Goal: Transaction & Acquisition: Purchase product/service

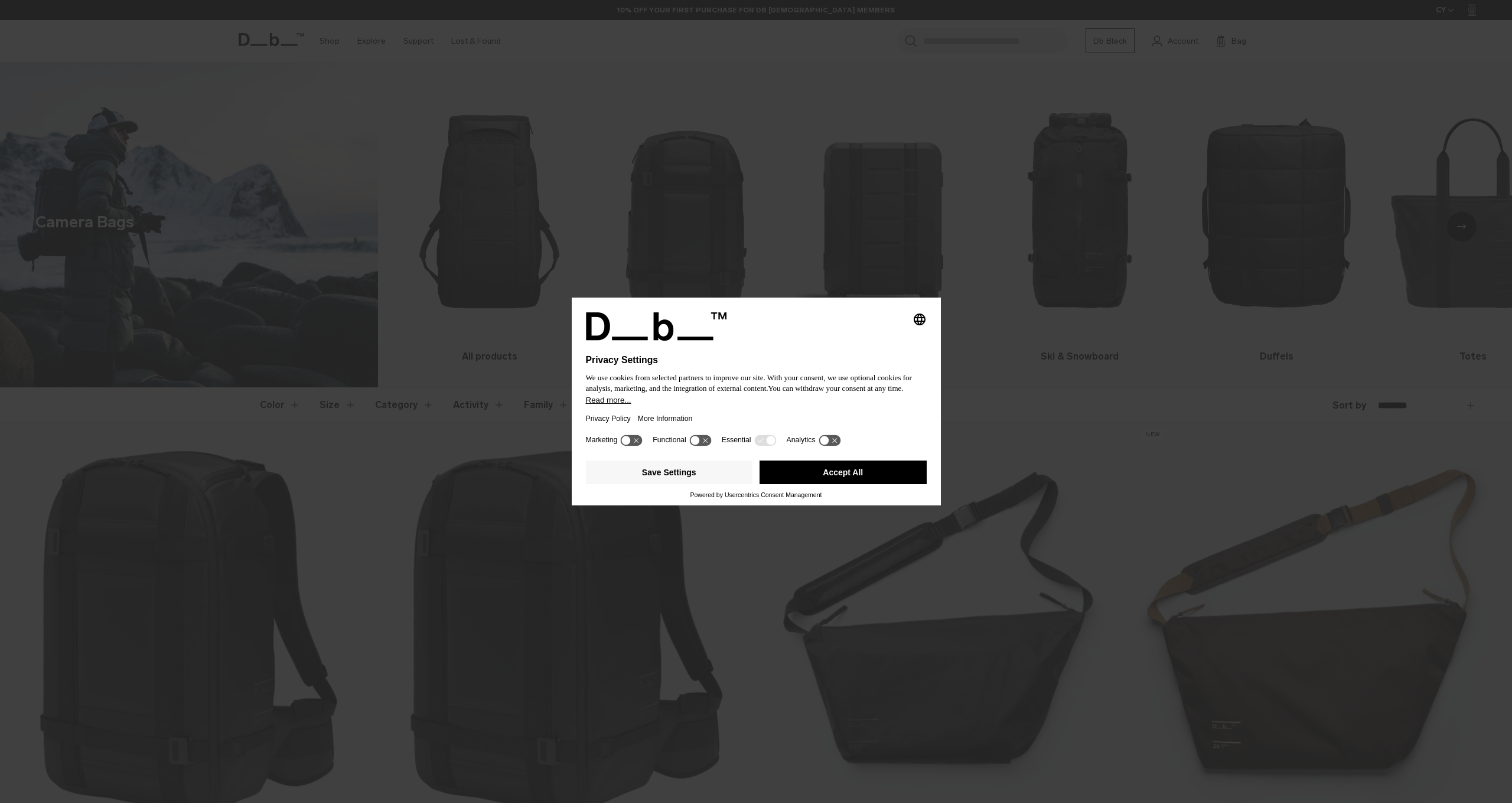
click at [903, 474] on button "Accept All" at bounding box center [844, 472] width 167 height 23
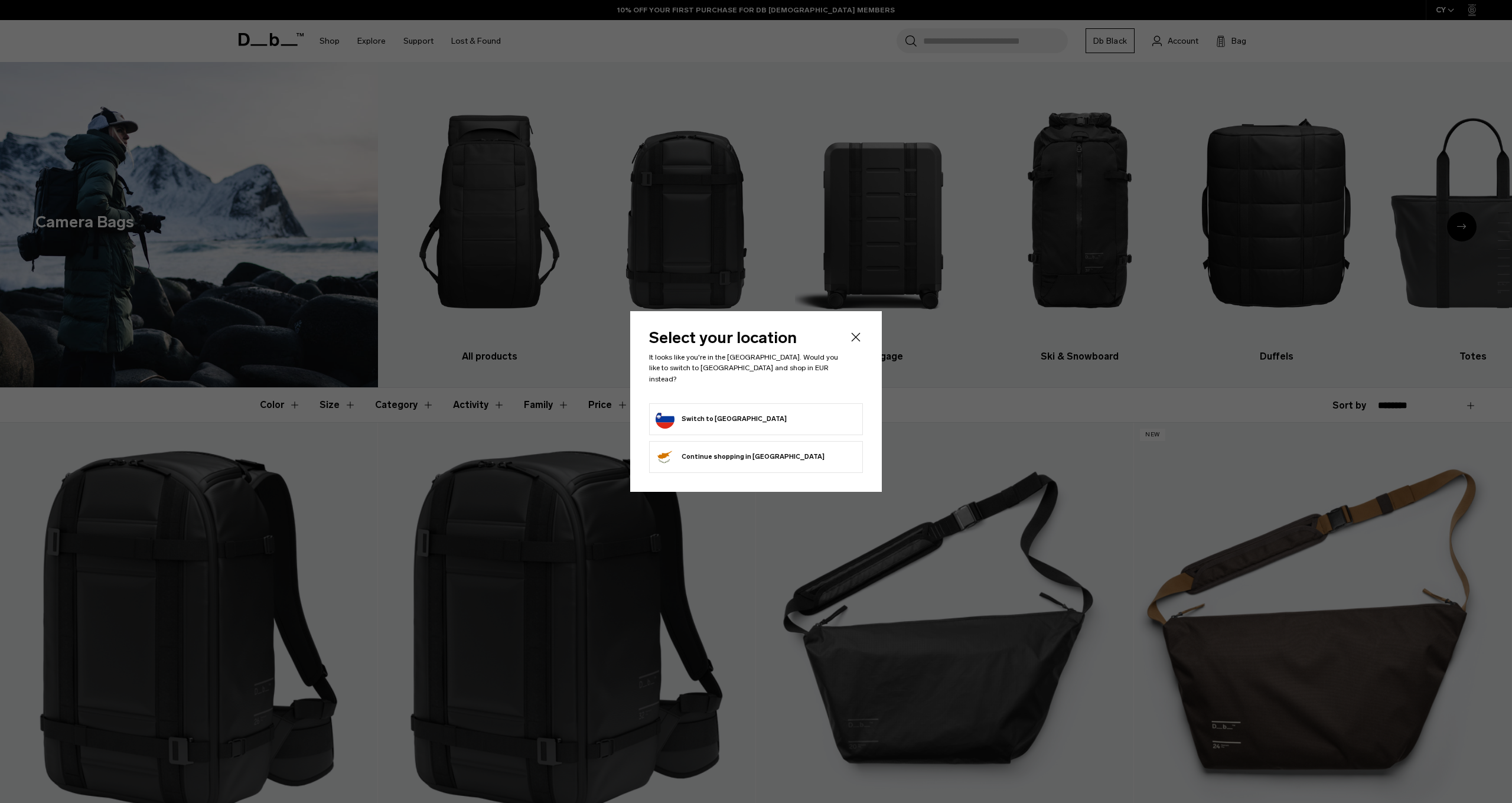
click at [778, 410] on form "Switch to Slovenia" at bounding box center [756, 419] width 201 height 19
click at [720, 415] on button "Switch to Slovenia" at bounding box center [721, 419] width 131 height 19
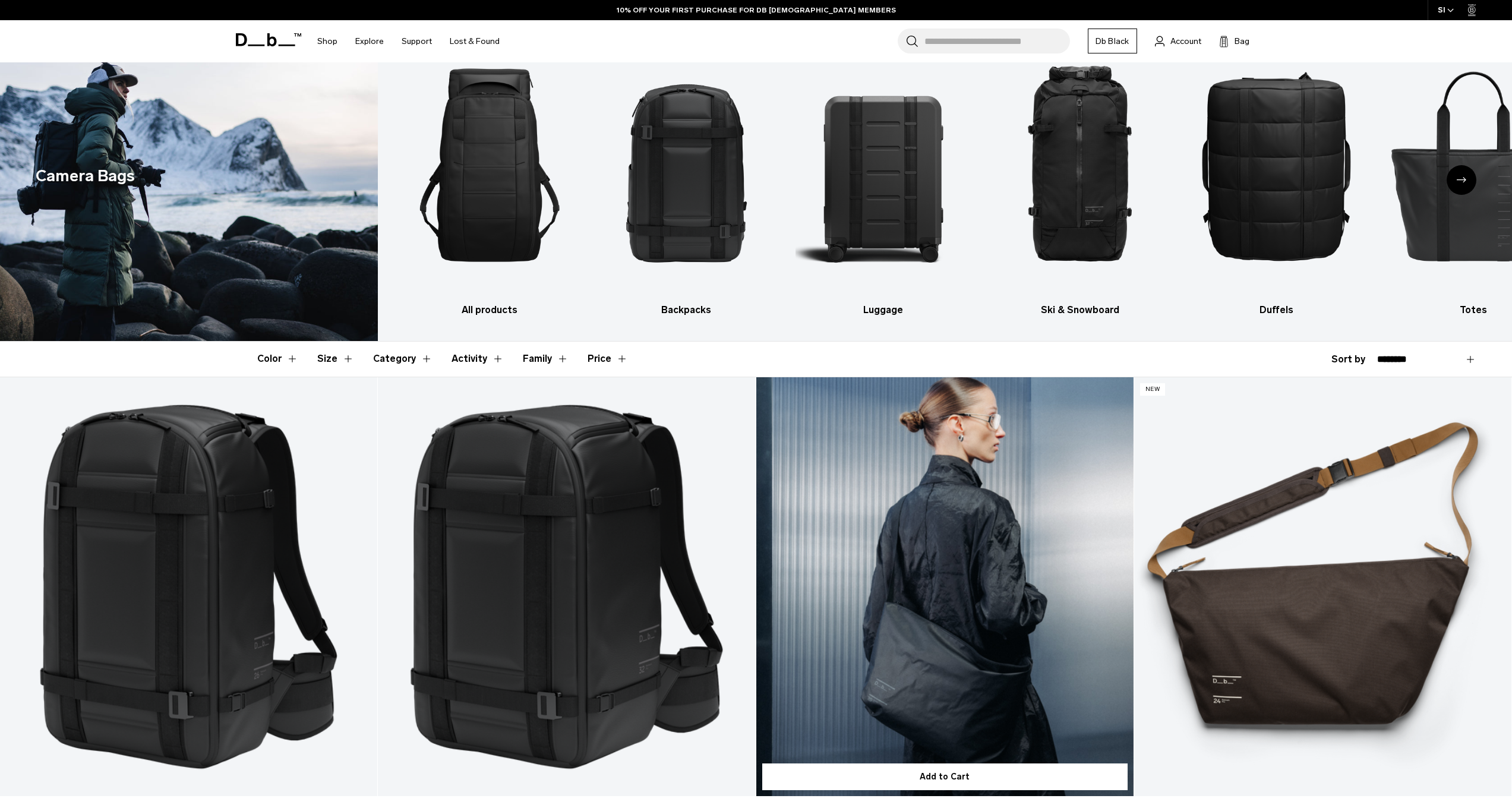
scroll to position [169, 0]
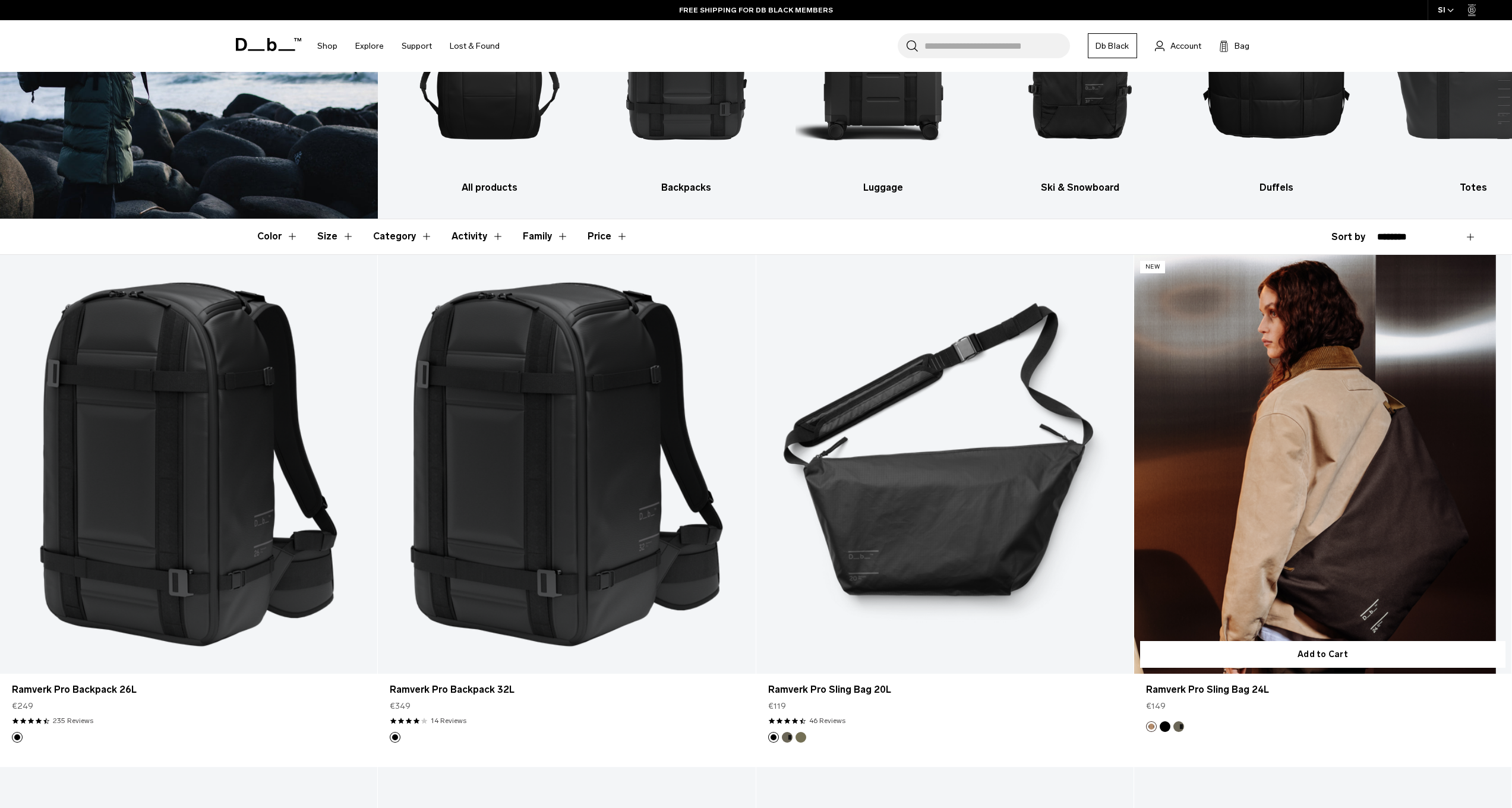
click at [1222, 522] on link "Ramverk Pro Sling Bag 24L" at bounding box center [1323, 465] width 378 height 420
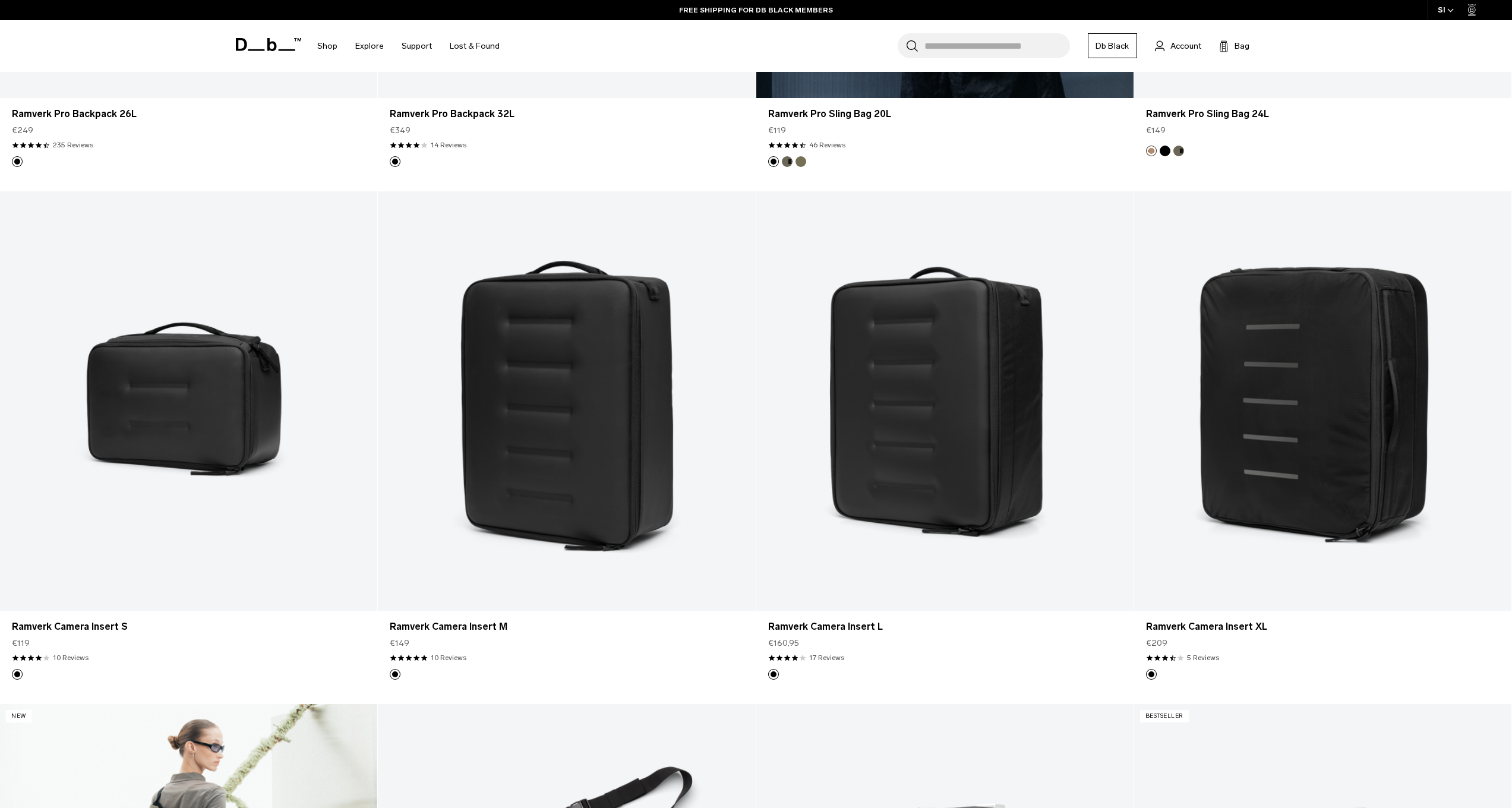
scroll to position [684, 0]
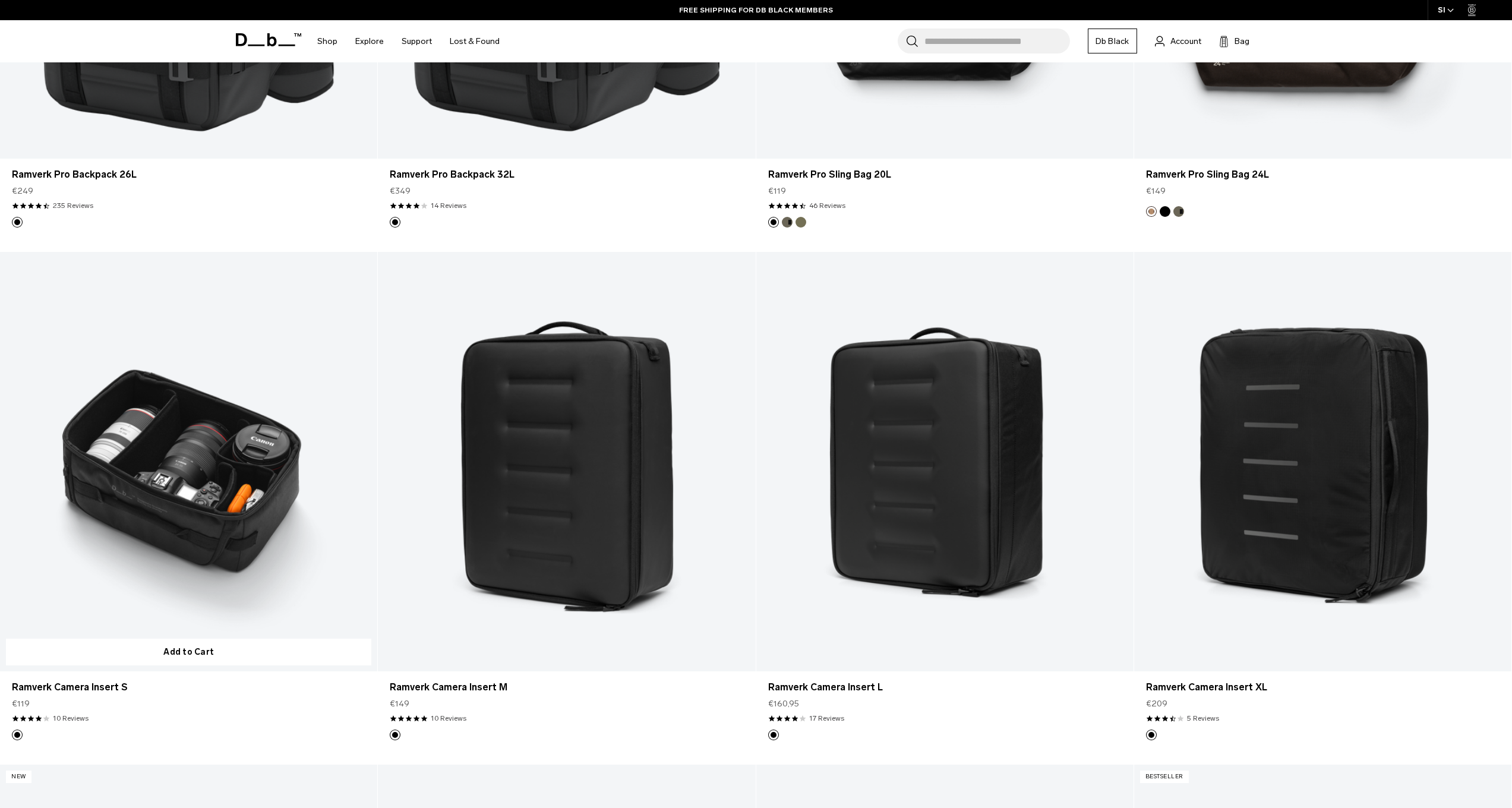
click at [271, 379] on link "Ramverk Camera Insert S" at bounding box center [188, 462] width 378 height 420
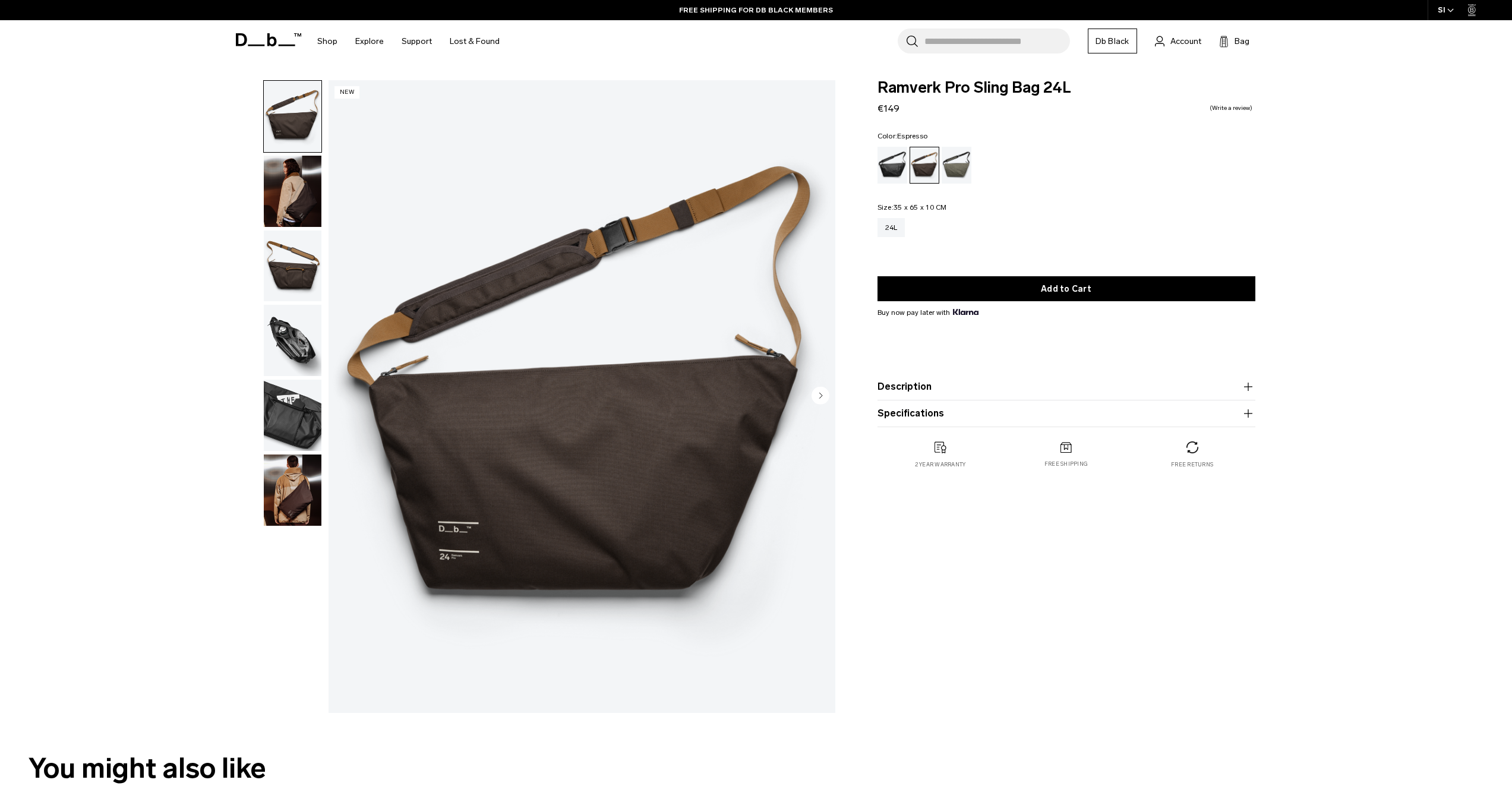
click at [286, 335] on img "button" at bounding box center [292, 340] width 57 height 71
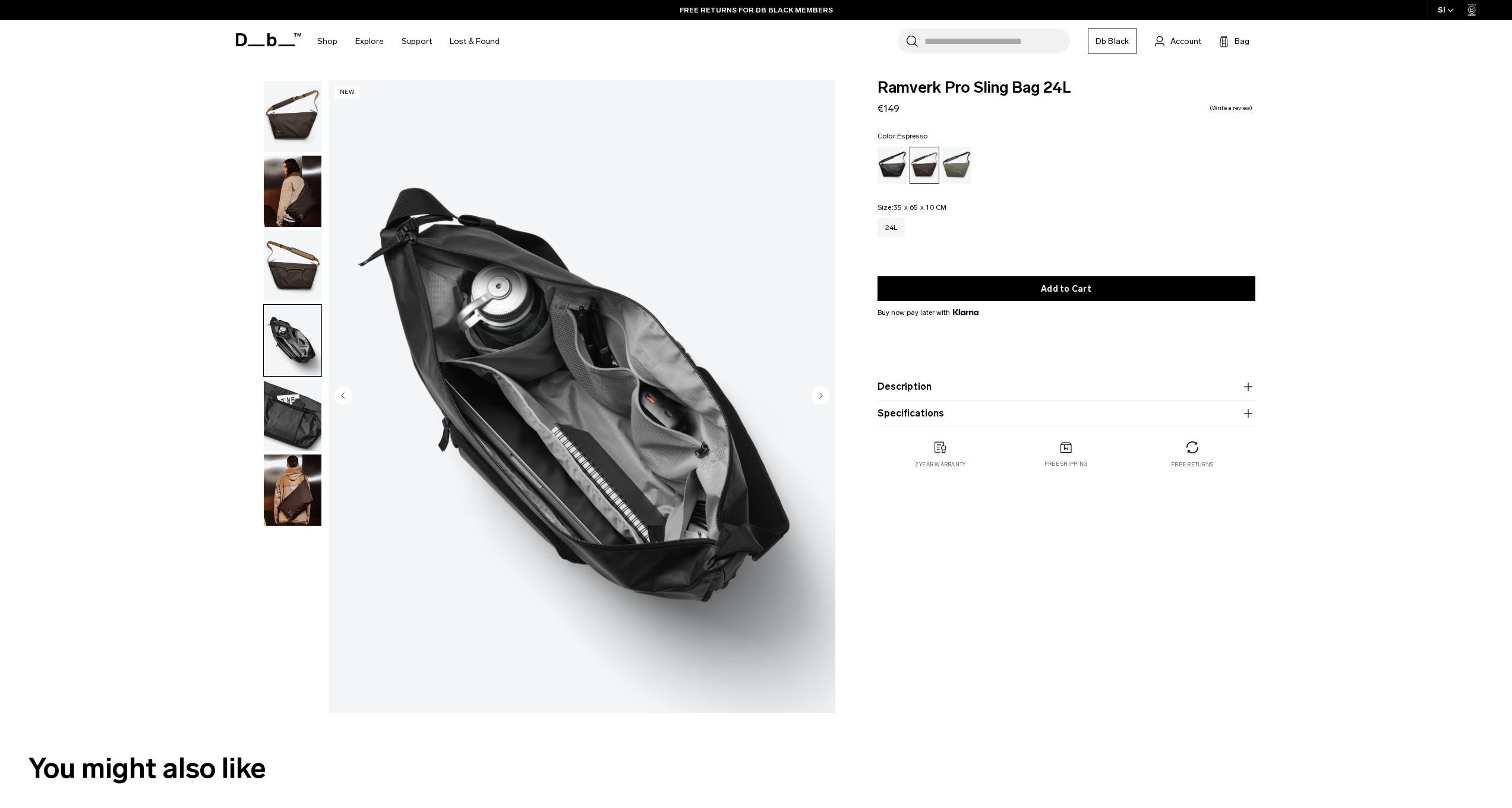
click at [268, 173] on img "button" at bounding box center [292, 191] width 57 height 71
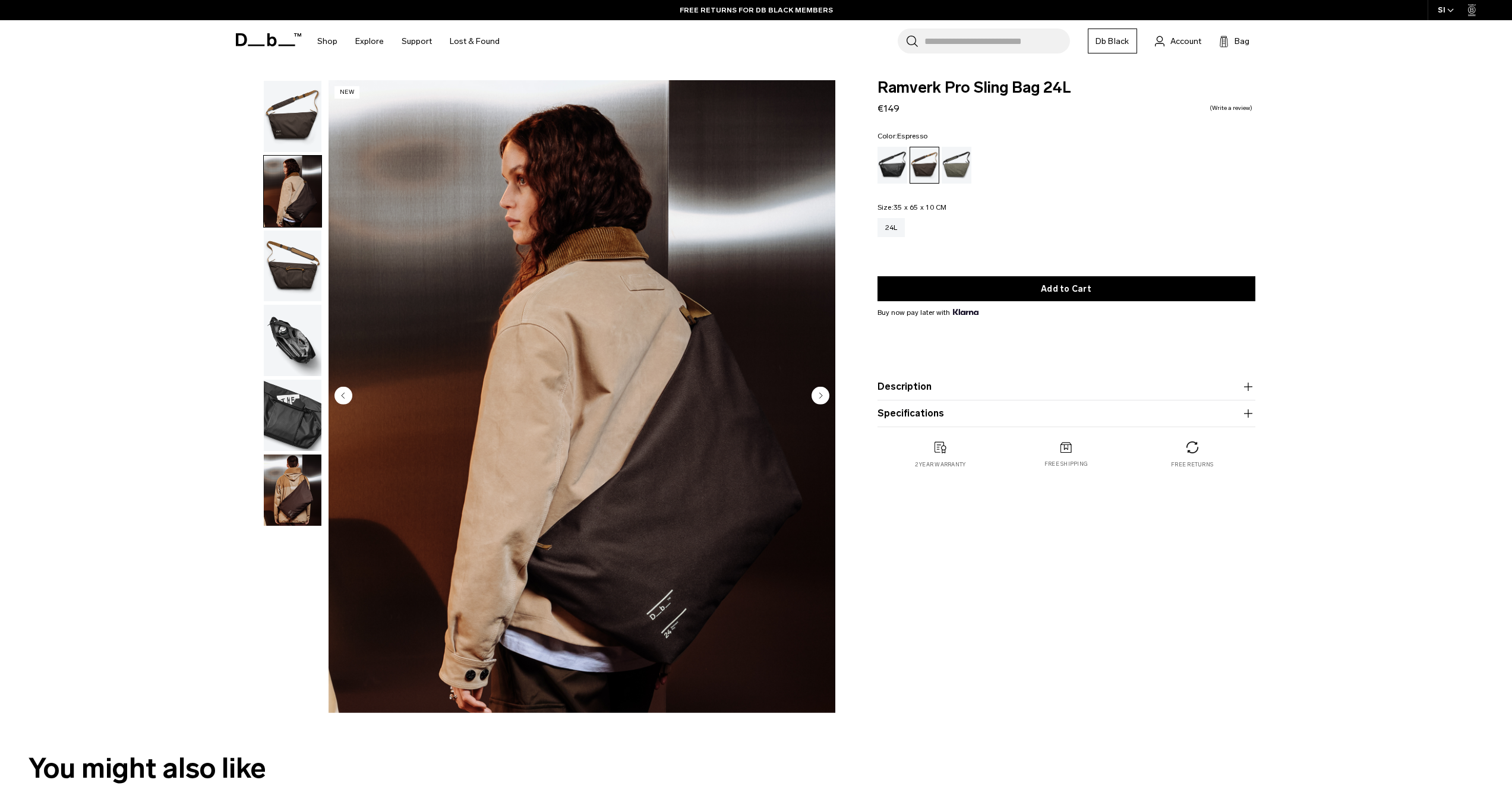
click at [198, 170] on div "**********" at bounding box center [756, 399] width 1512 height 639
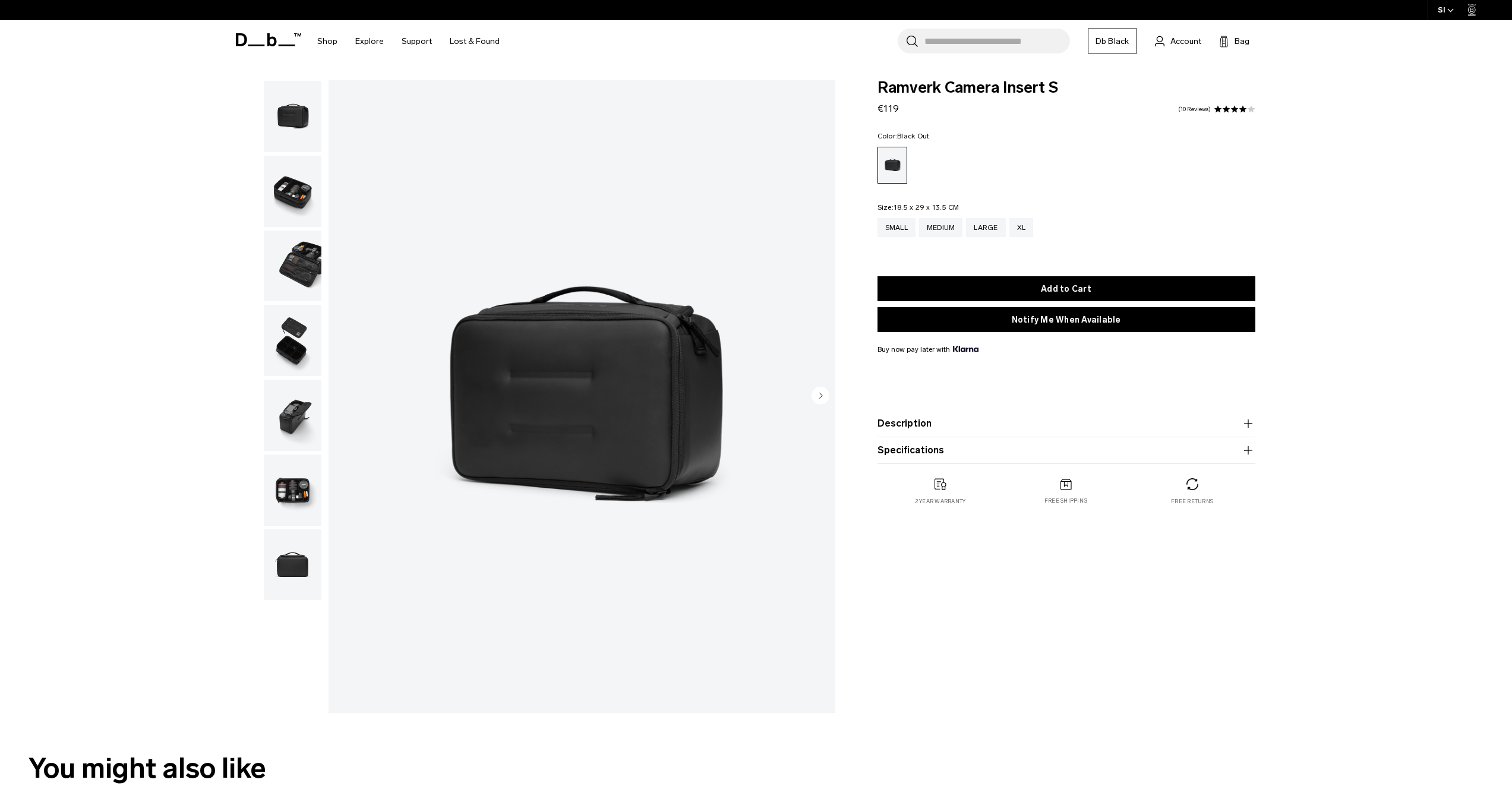
click at [288, 497] on img "button" at bounding box center [292, 490] width 57 height 71
click at [280, 444] on img "button" at bounding box center [292, 415] width 57 height 71
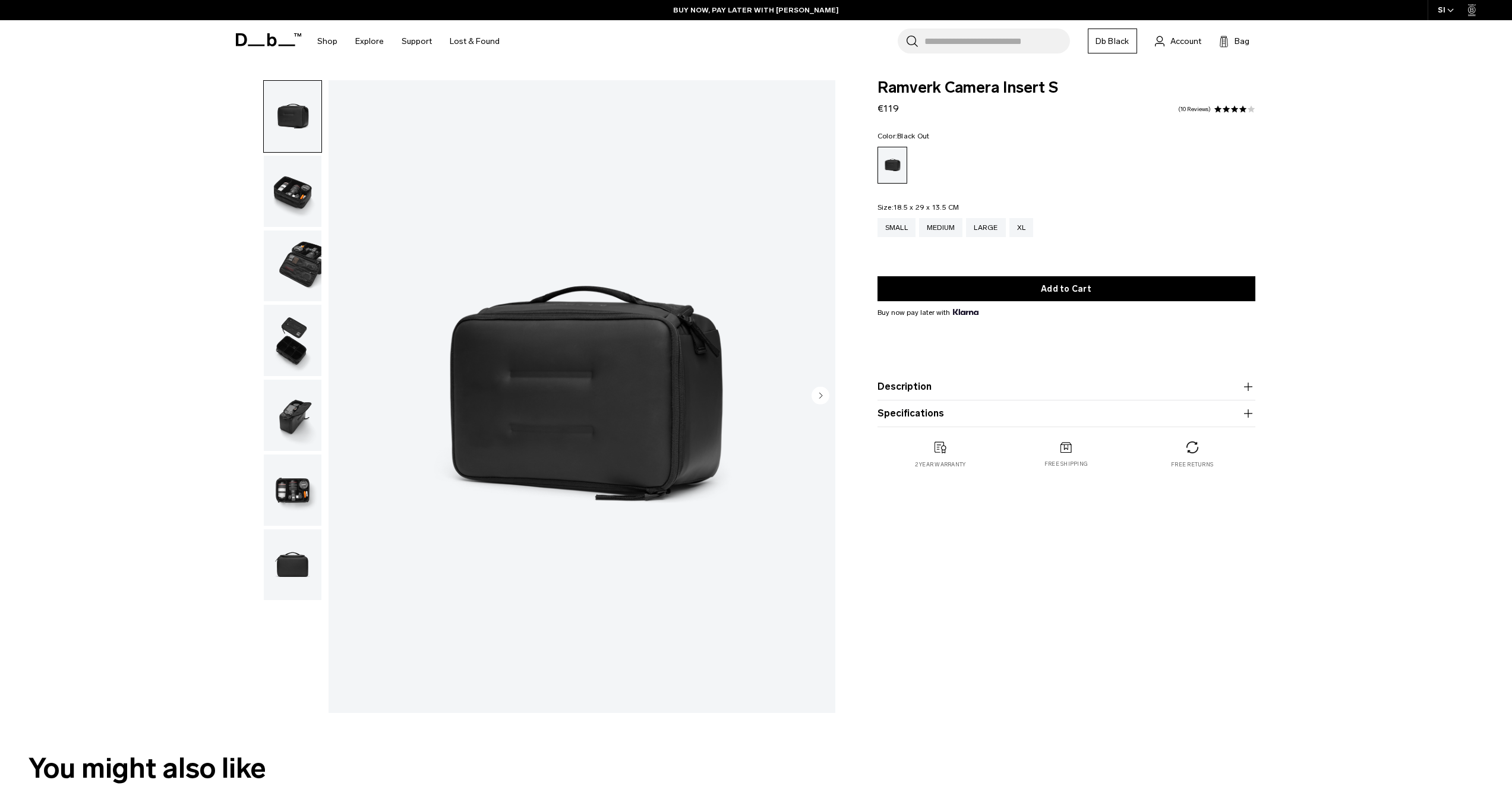
click at [301, 497] on img "button" at bounding box center [292, 490] width 57 height 71
